Goal: Subscribe to service/newsletter

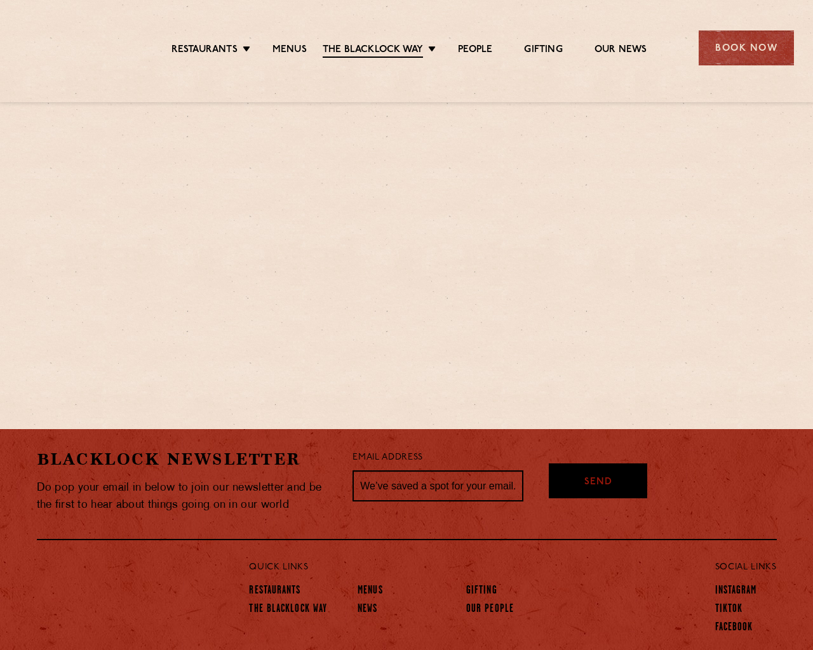
scroll to position [1105, 0]
type input "[EMAIL_ADDRESS]"
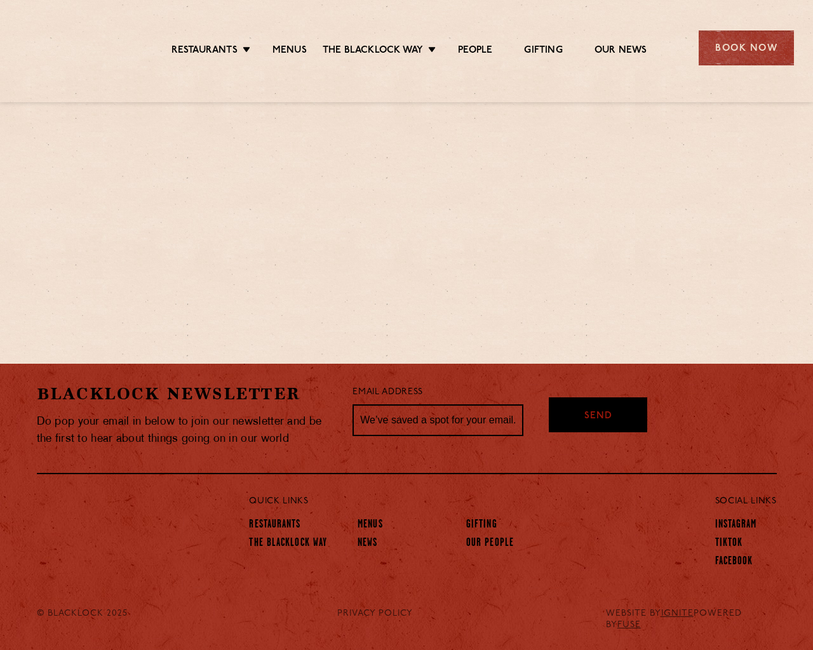
scroll to position [579, 0]
type input "[EMAIL_ADDRESS]"
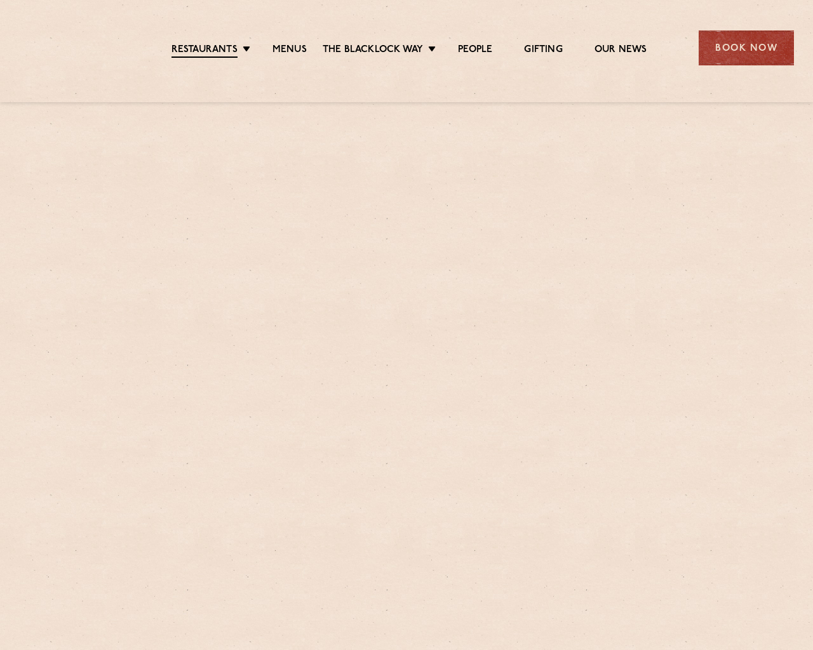
scroll to position [775, 0]
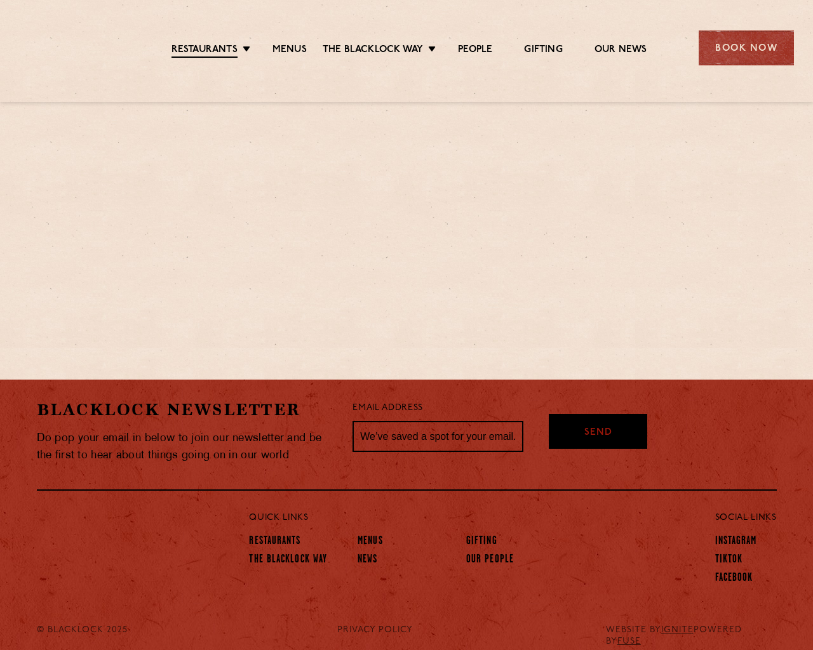
type input "[EMAIL_ADDRESS]"
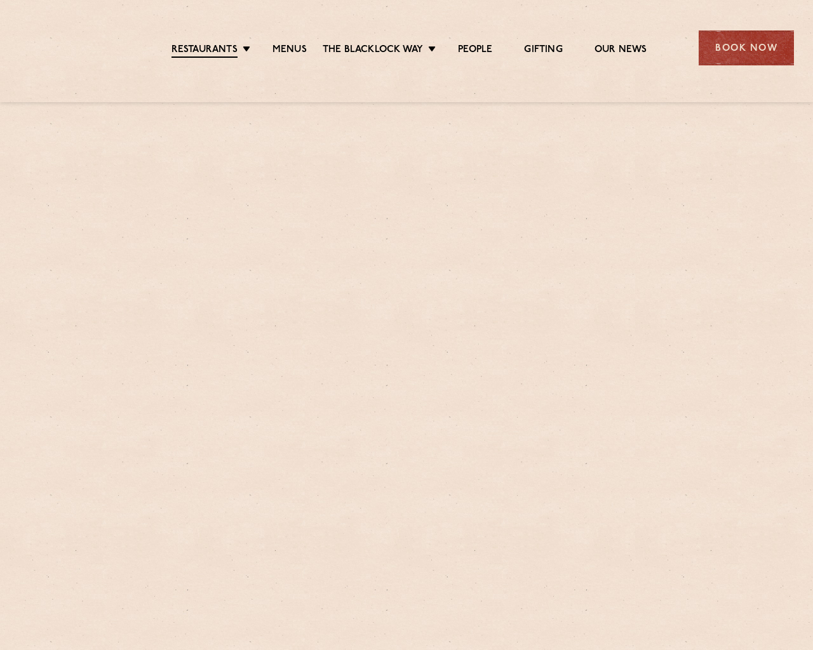
scroll to position [747, 0]
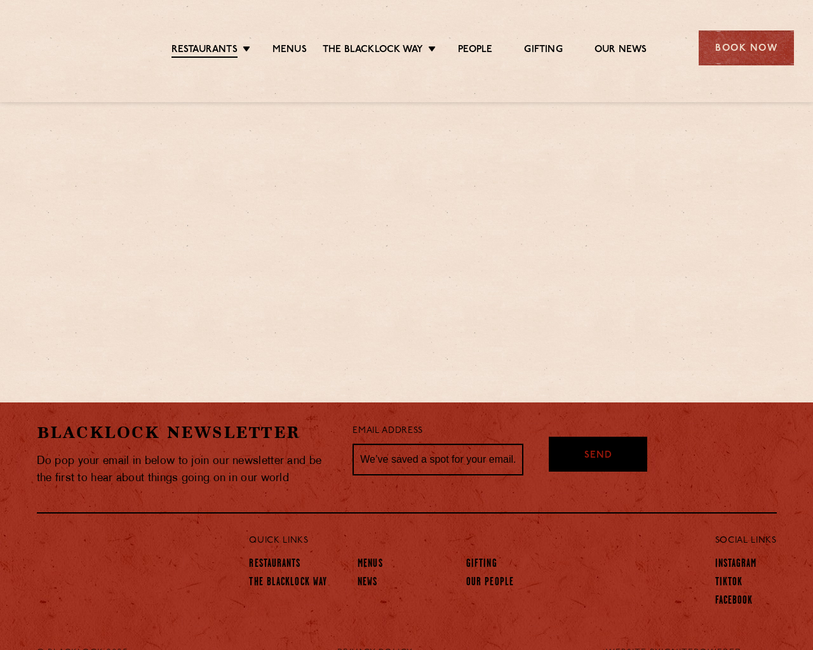
type input "[EMAIL_ADDRESS]"
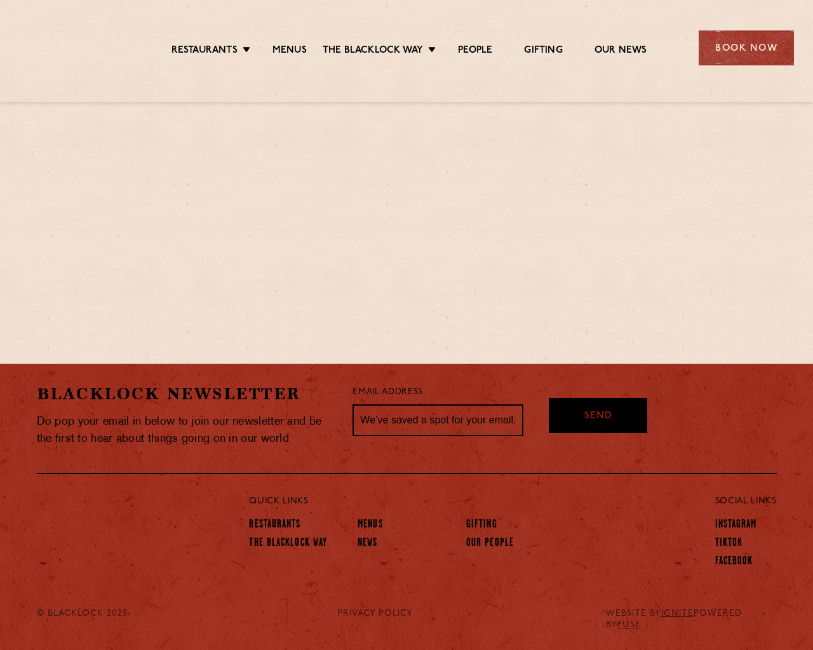
scroll to position [552, 0]
type input "[EMAIL_ADDRESS]"
